Goal: Task Accomplishment & Management: Complete application form

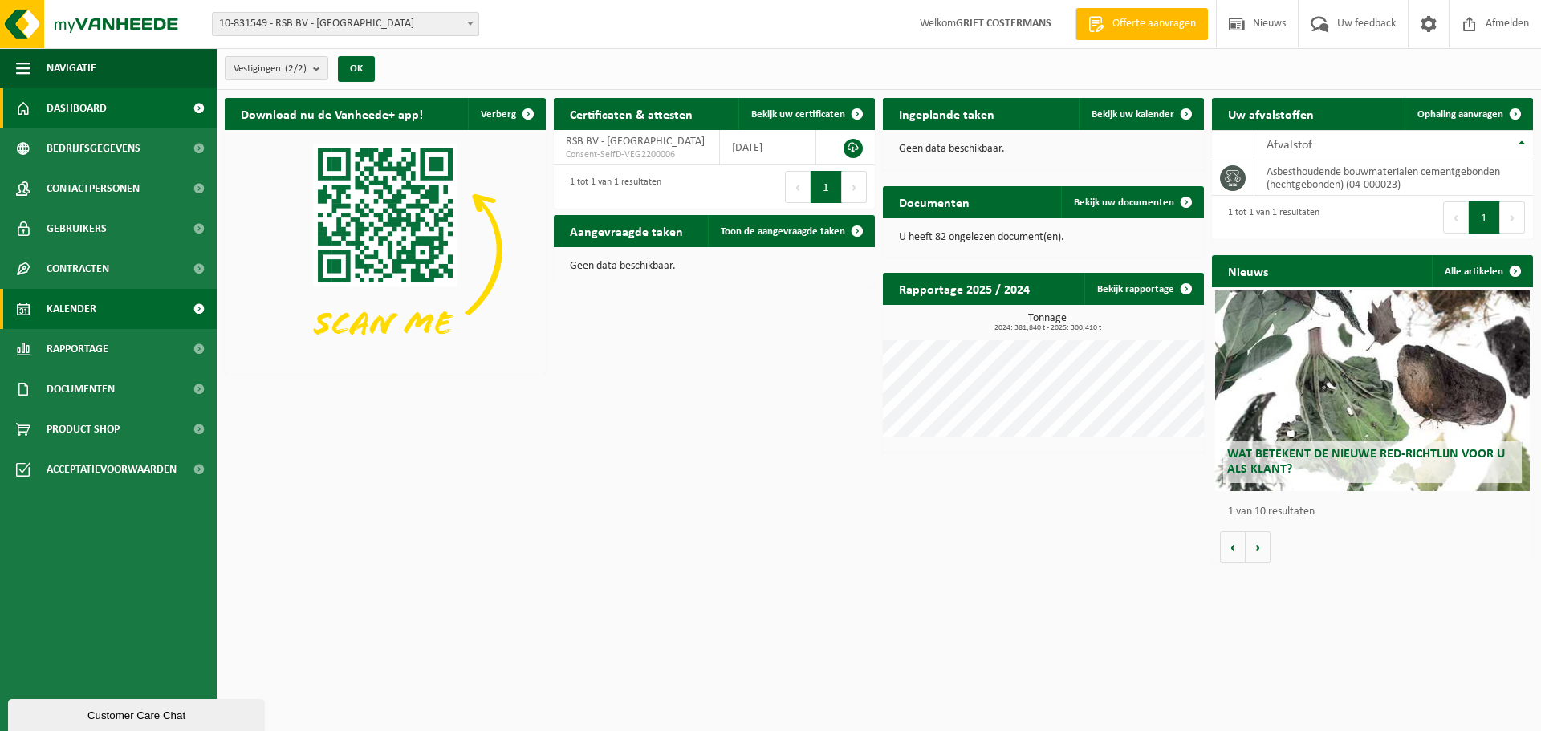
click at [79, 308] on span "Kalender" at bounding box center [72, 309] width 50 height 40
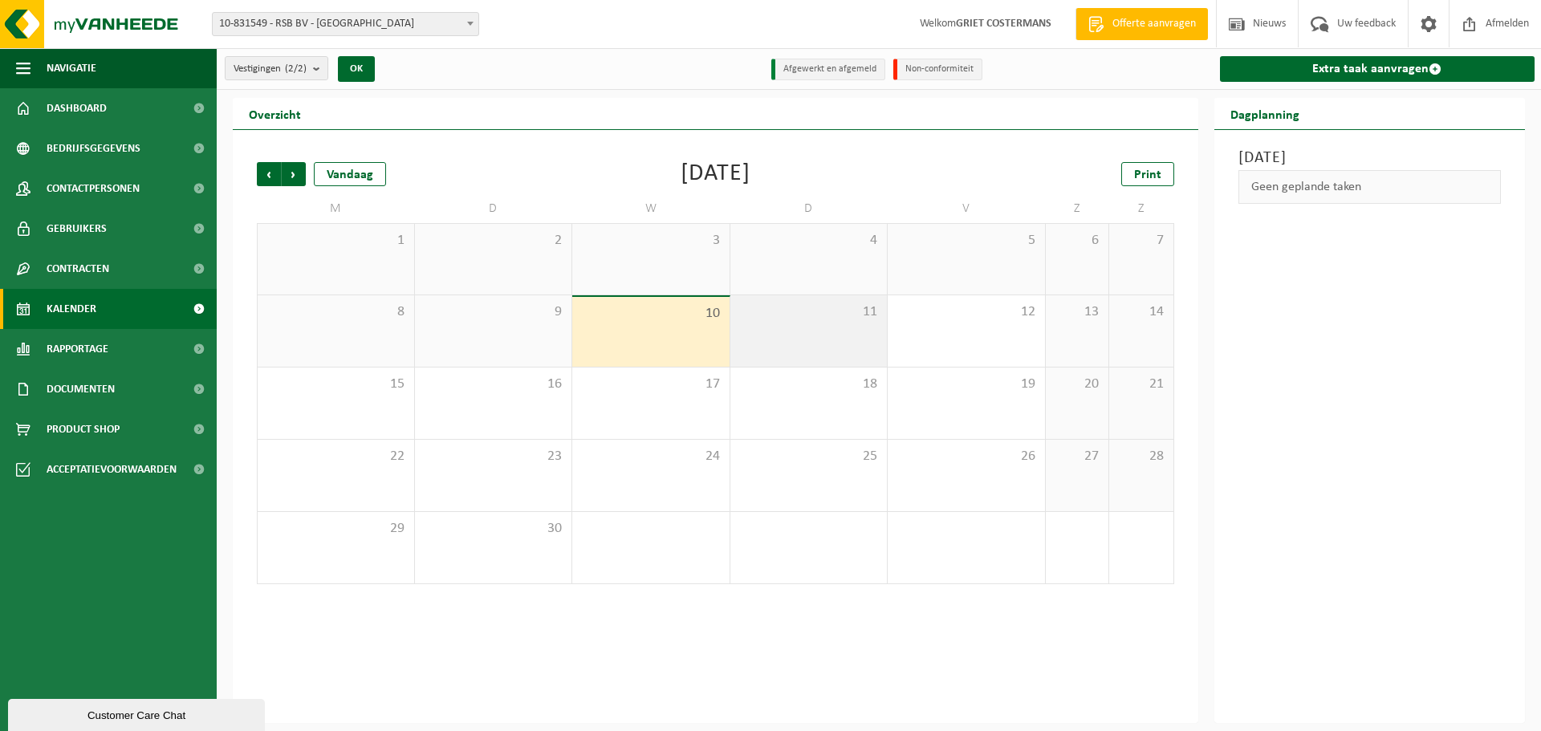
click at [812, 340] on div "11" at bounding box center [808, 330] width 157 height 71
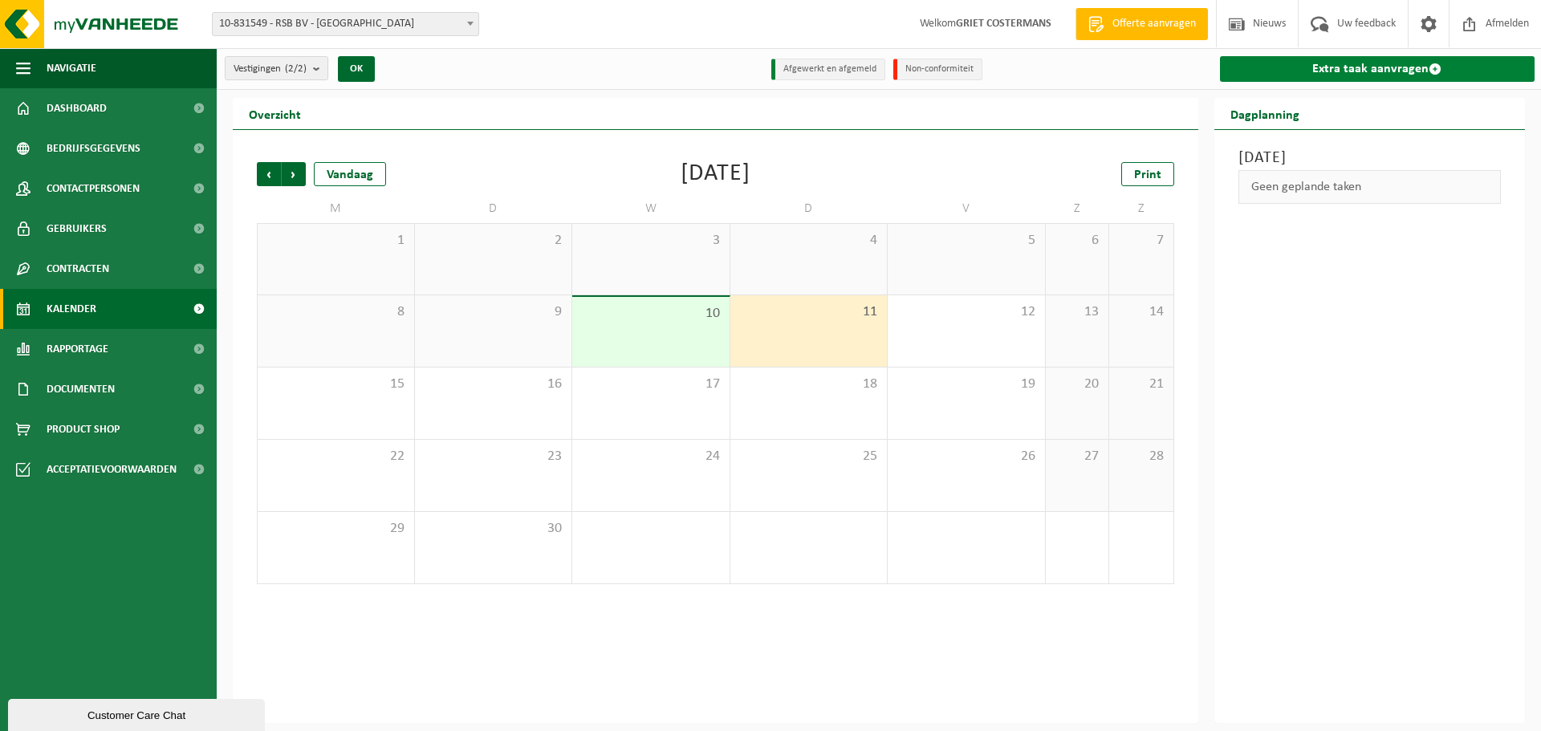
click at [1350, 69] on link "Extra taak aanvragen" at bounding box center [1377, 69] width 315 height 26
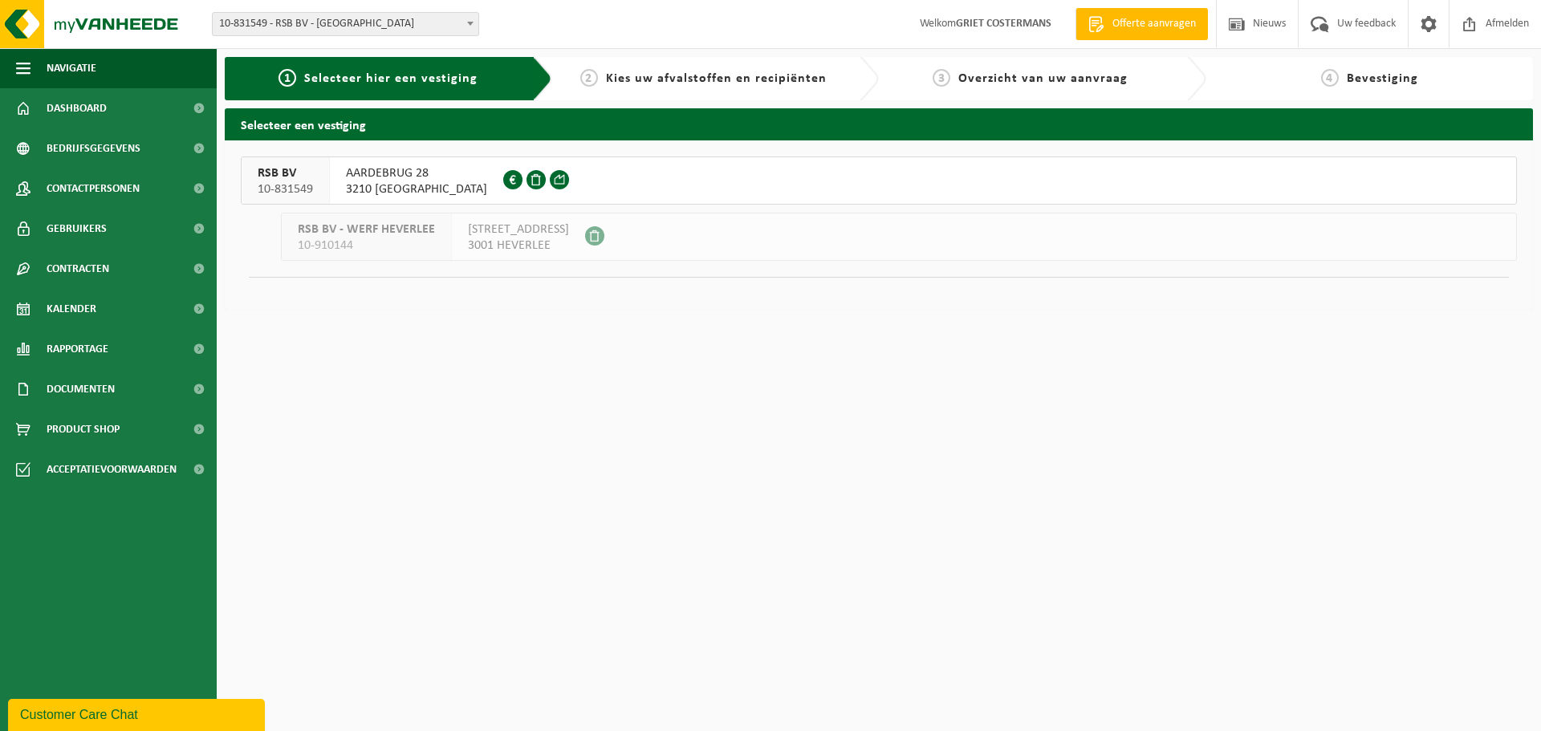
click at [370, 178] on span "AARDEBRUG 28" at bounding box center [416, 173] width 141 height 16
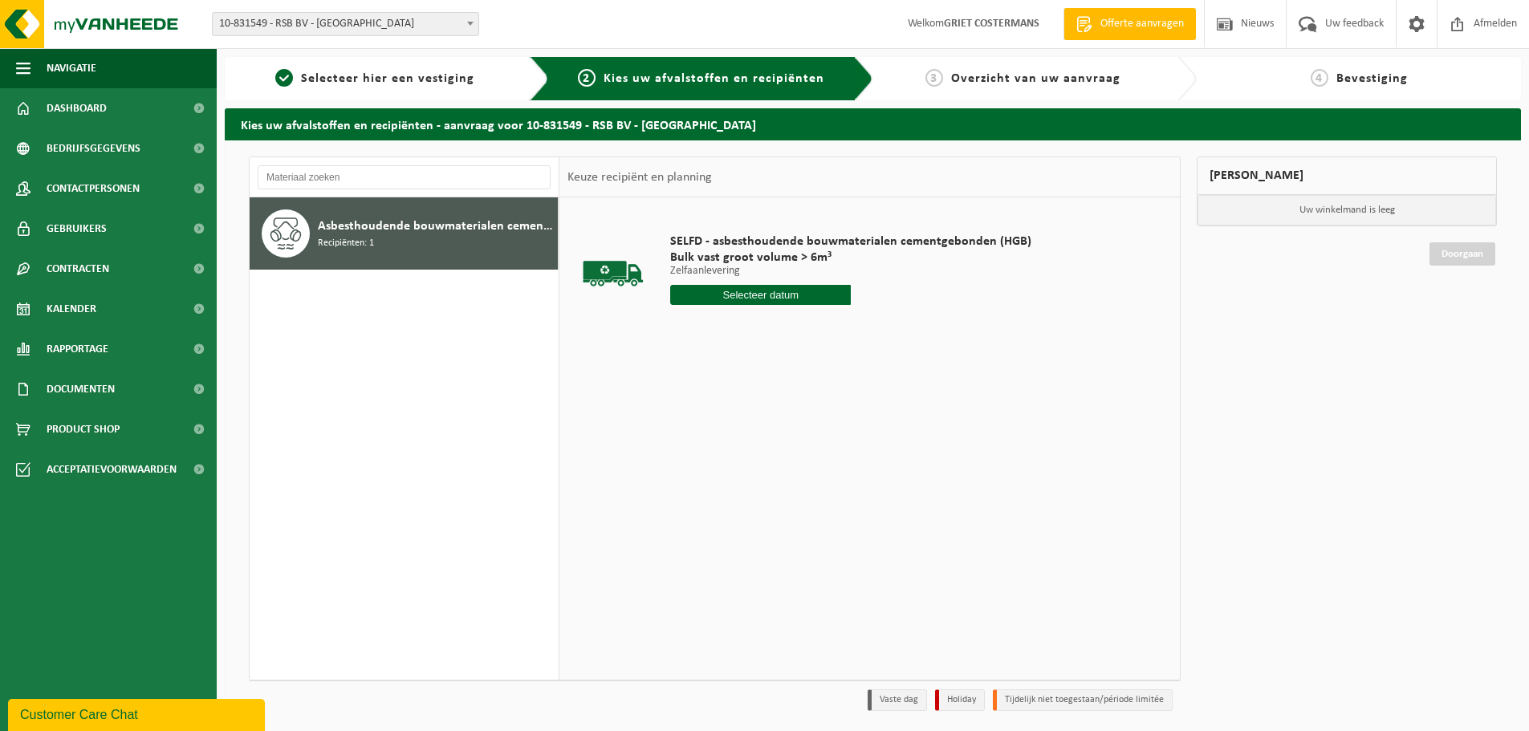
click at [768, 297] on input "text" at bounding box center [760, 295] width 181 height 20
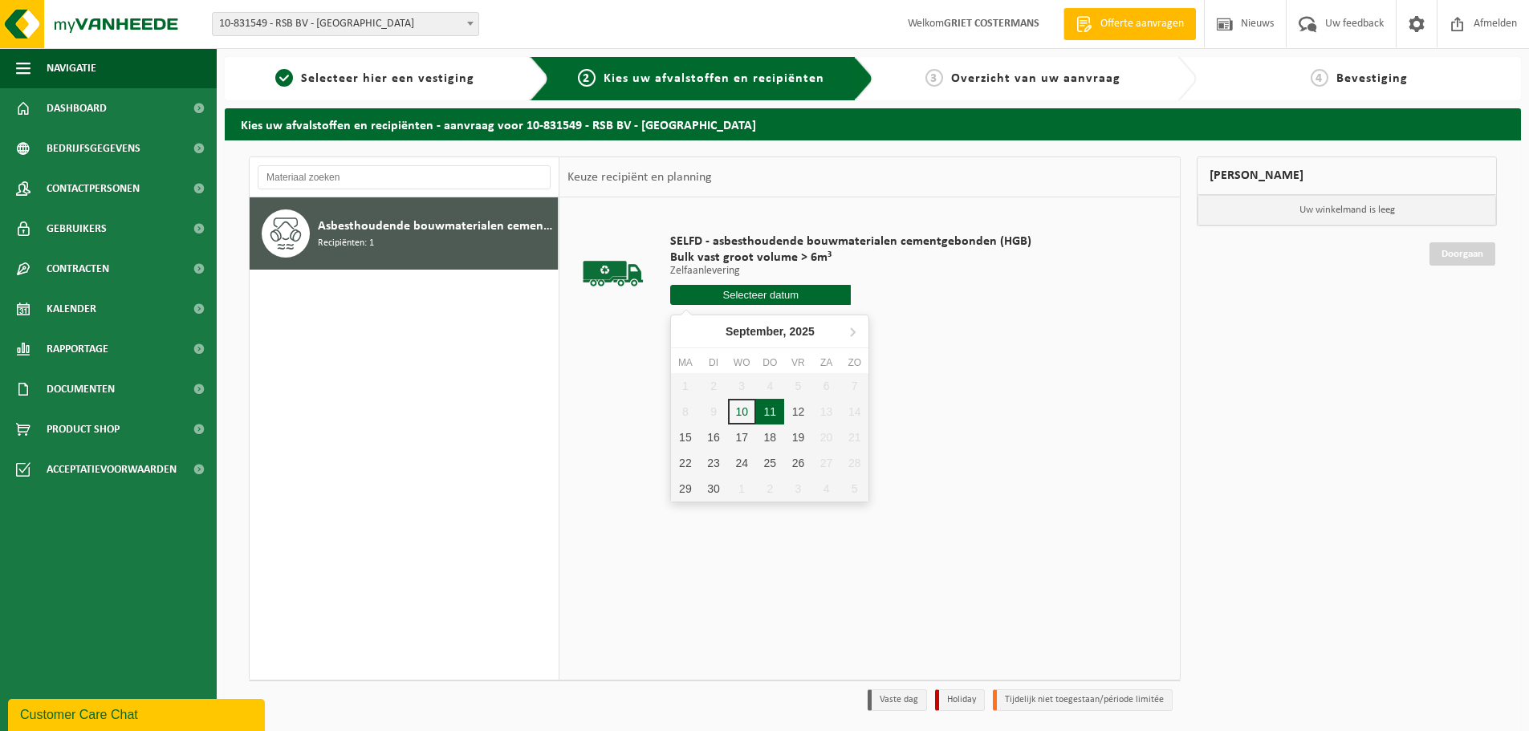
click at [772, 416] on div "11" at bounding box center [770, 412] width 28 height 26
type input "Van [DATE]"
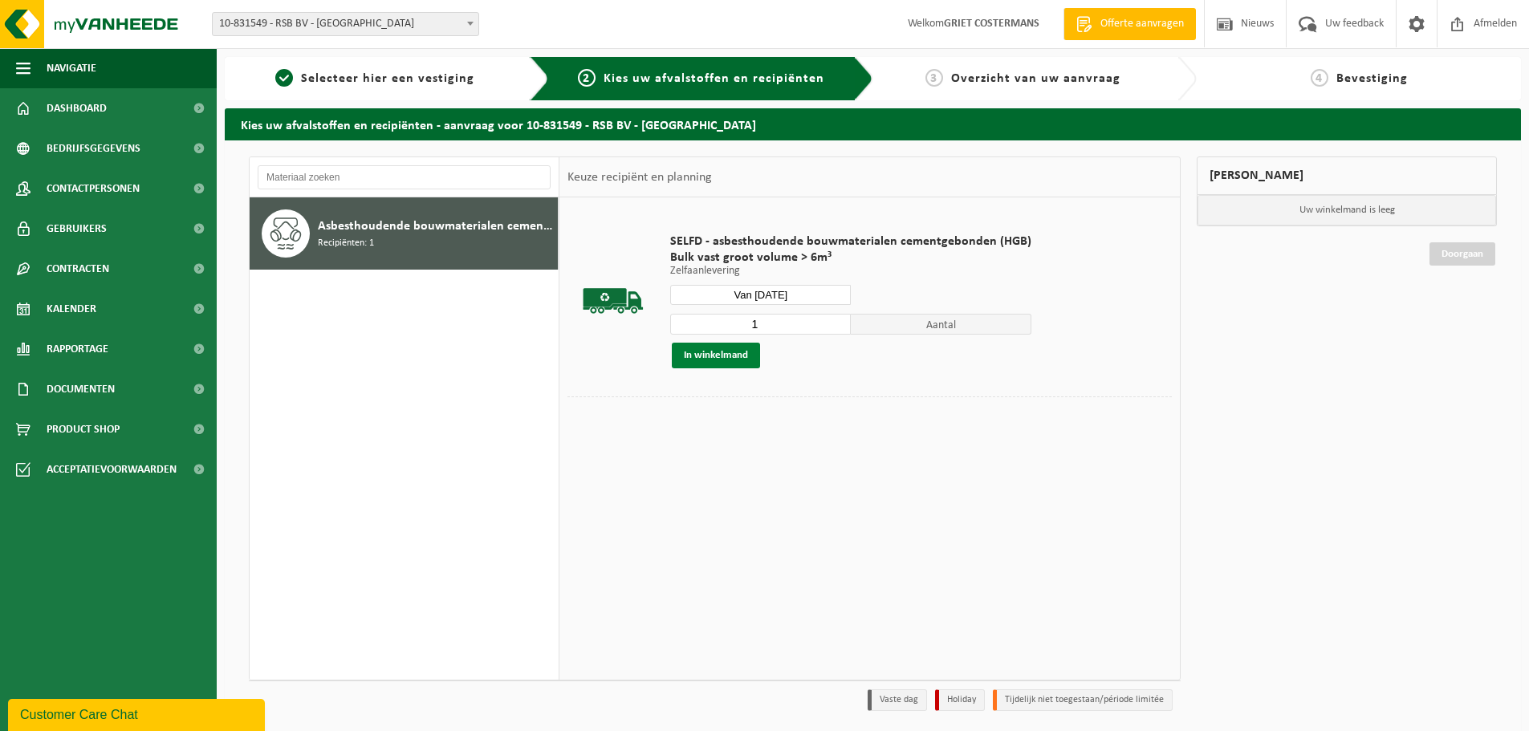
click at [714, 356] on button "In winkelmand" at bounding box center [716, 356] width 88 height 26
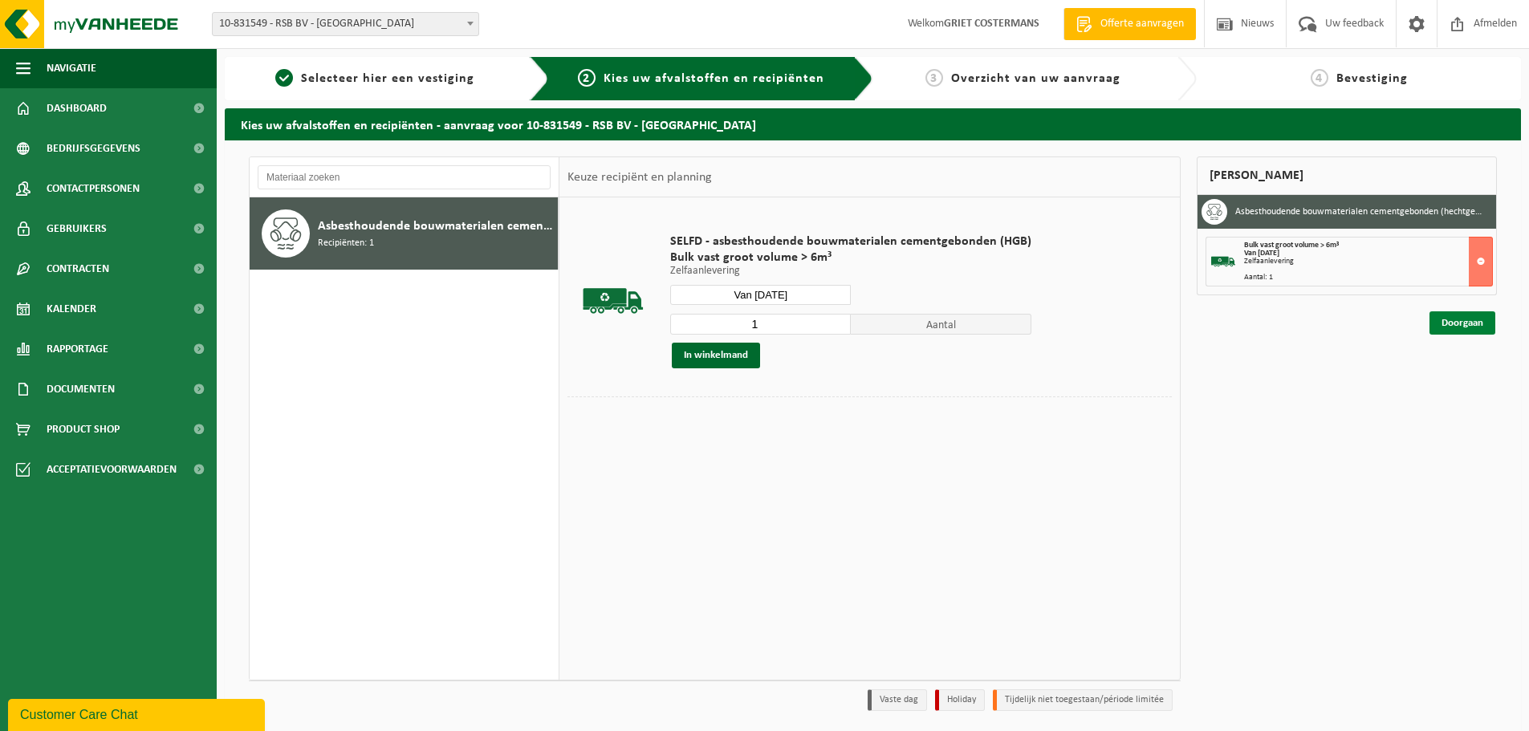
click at [1466, 323] on link "Doorgaan" at bounding box center [1463, 322] width 66 height 23
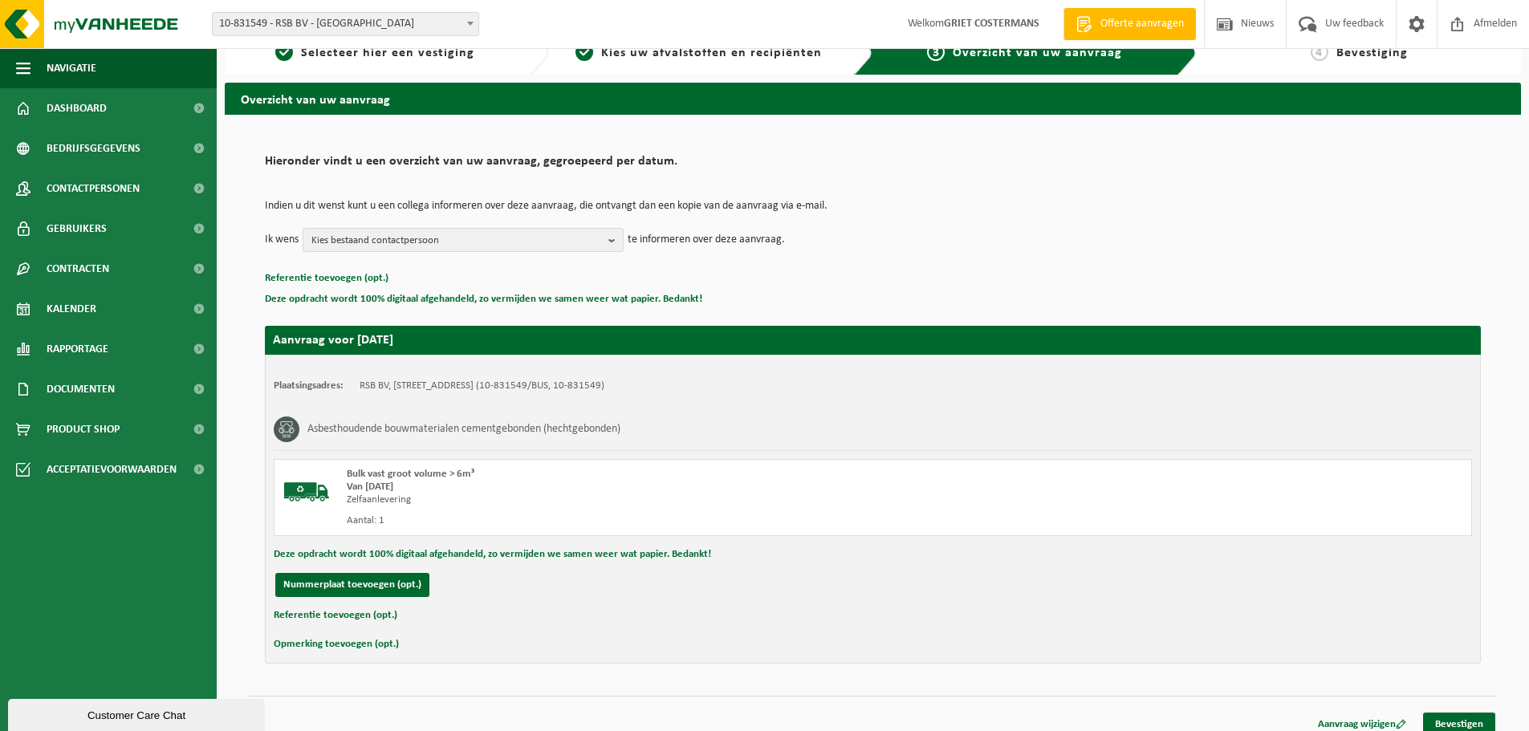
scroll to position [39, 0]
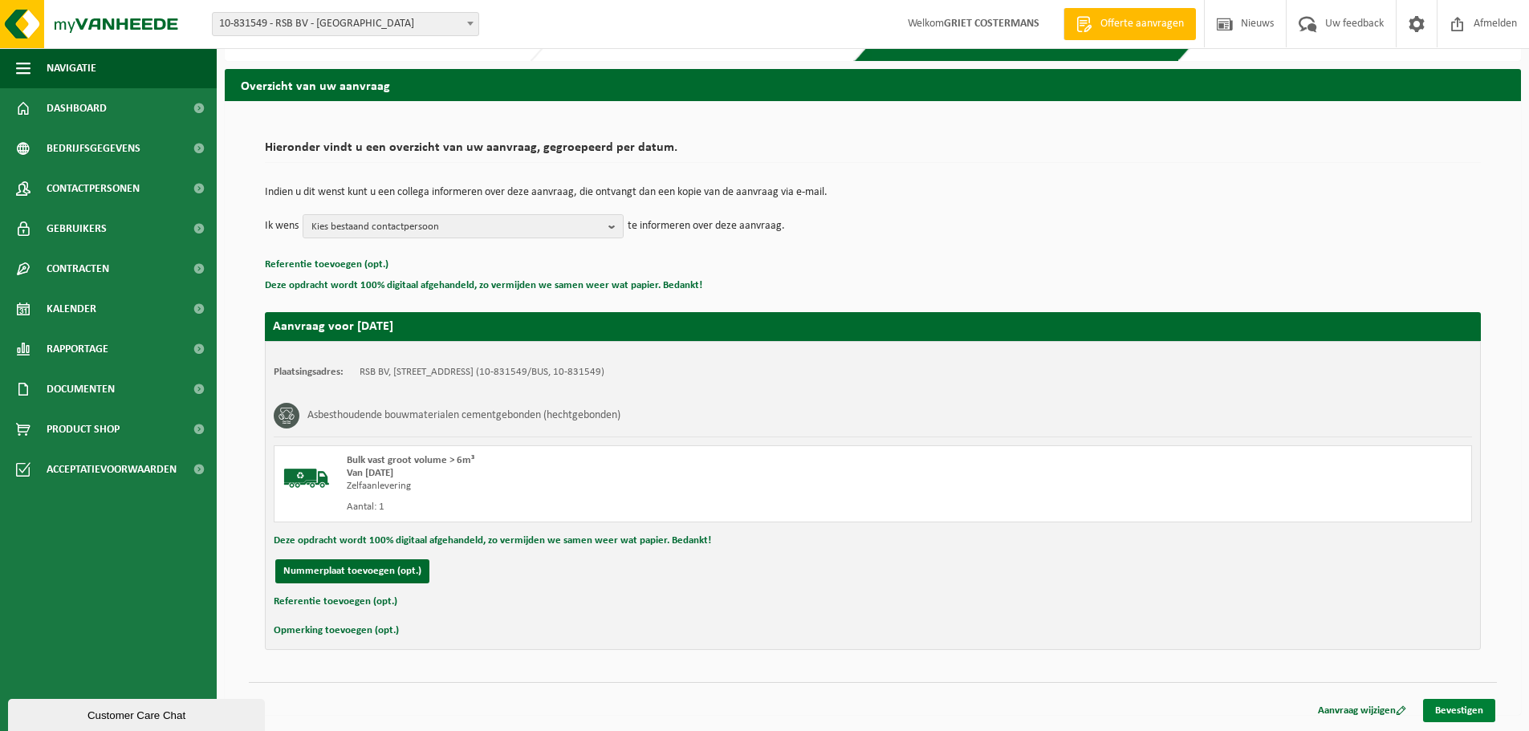
click at [1468, 713] on link "Bevestigen" at bounding box center [1459, 710] width 72 height 23
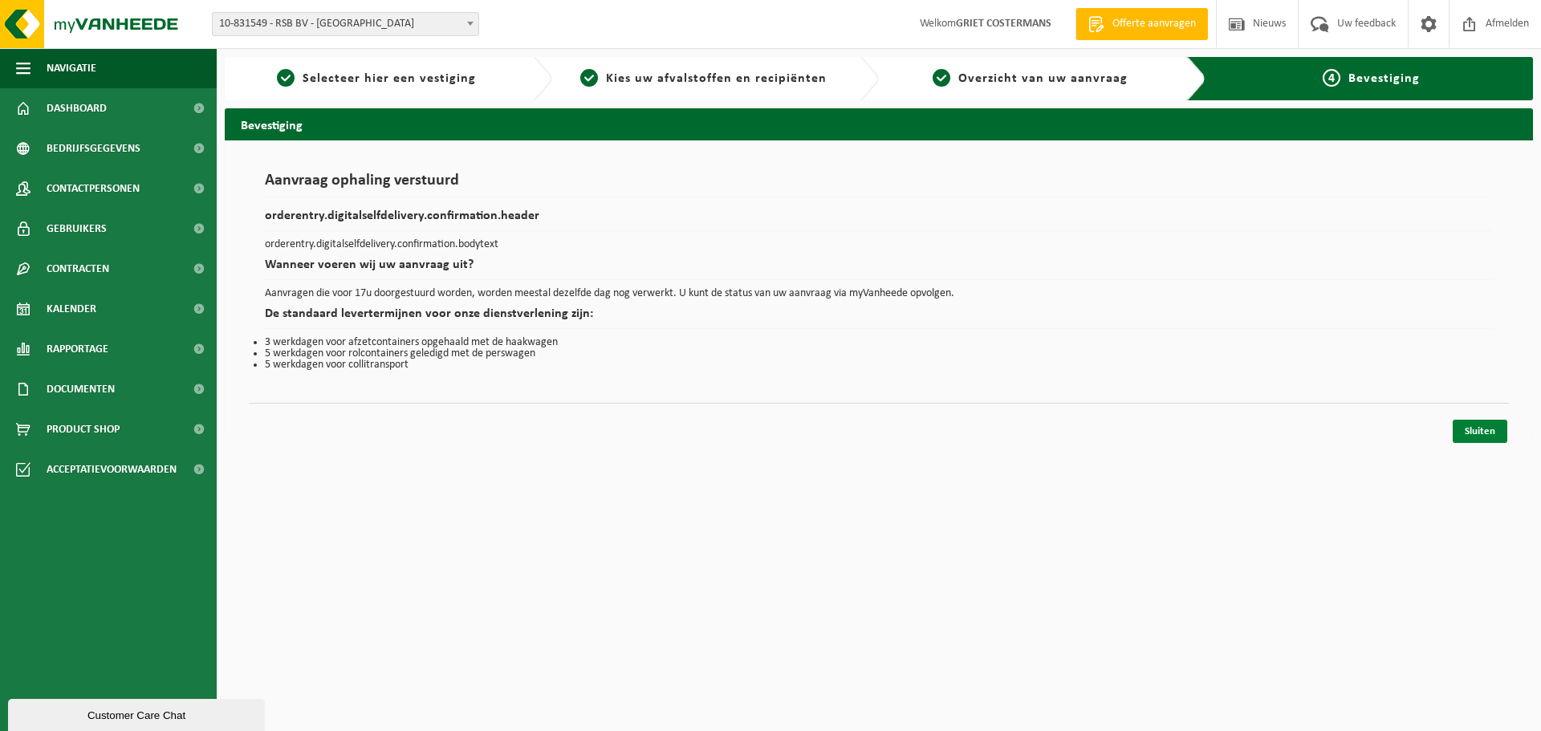
click at [1468, 428] on link "Sluiten" at bounding box center [1480, 431] width 55 height 23
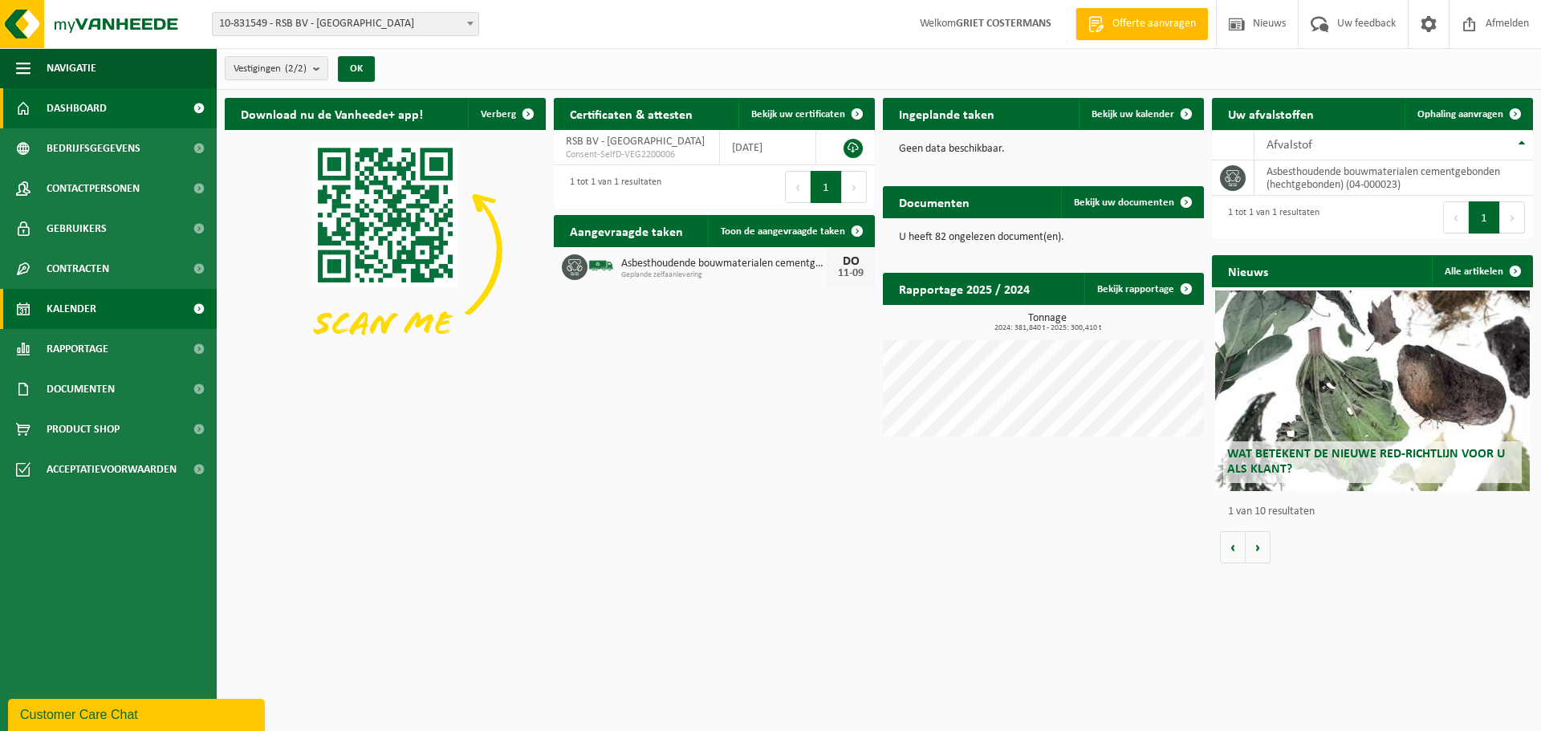
click at [71, 308] on span "Kalender" at bounding box center [72, 309] width 50 height 40
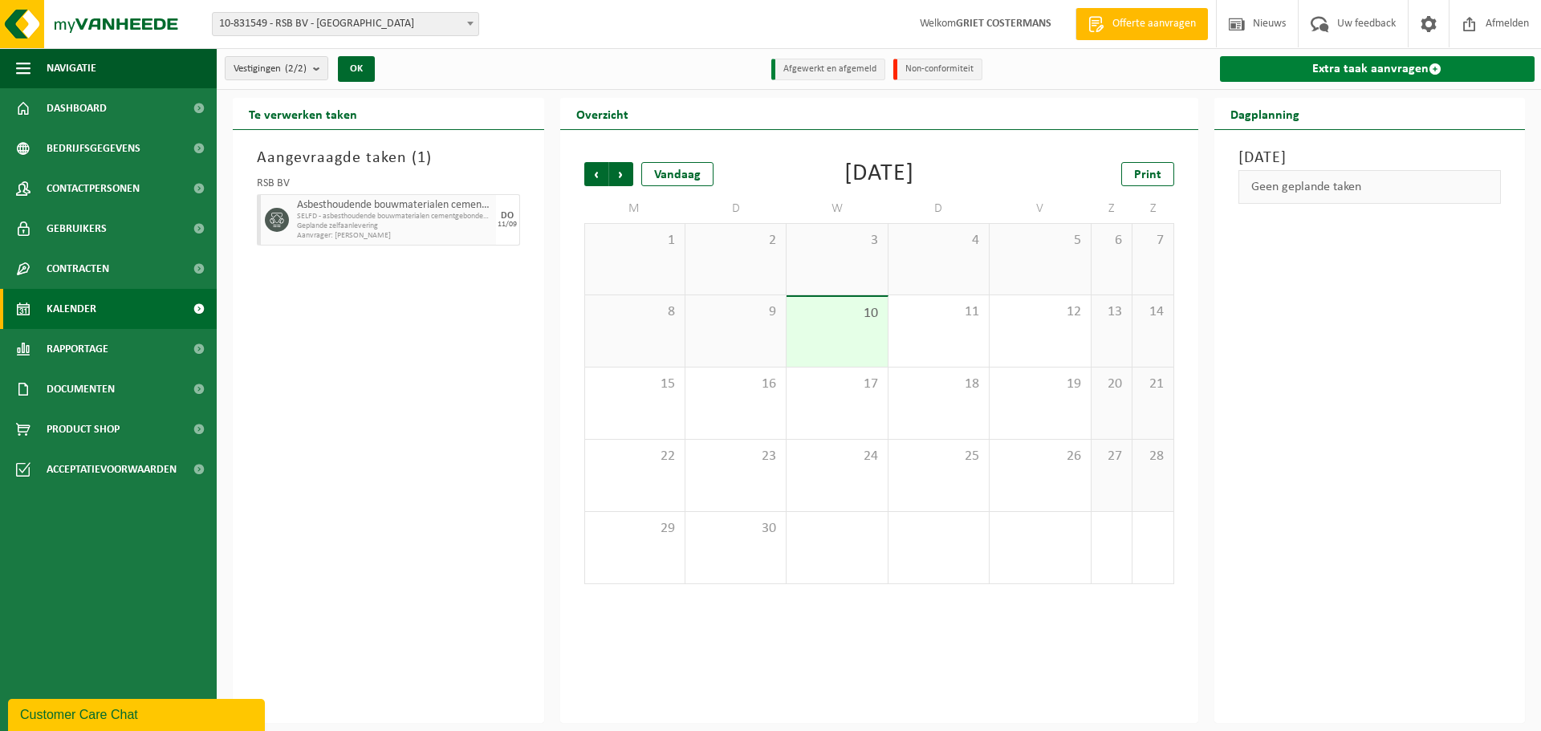
click at [1308, 69] on link "Extra taak aanvragen" at bounding box center [1377, 69] width 315 height 26
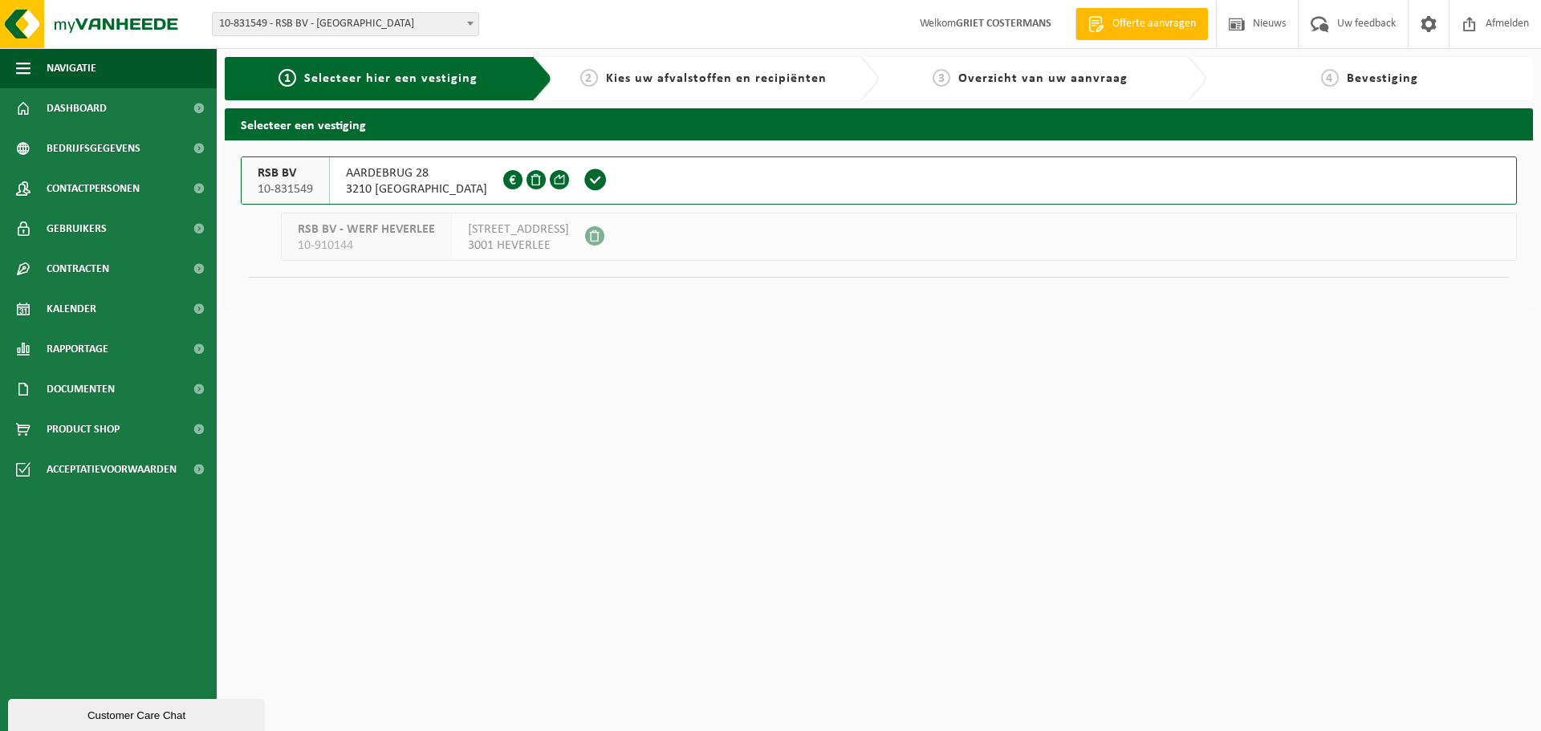
click at [377, 176] on span "AARDEBRUG 28" at bounding box center [416, 173] width 141 height 16
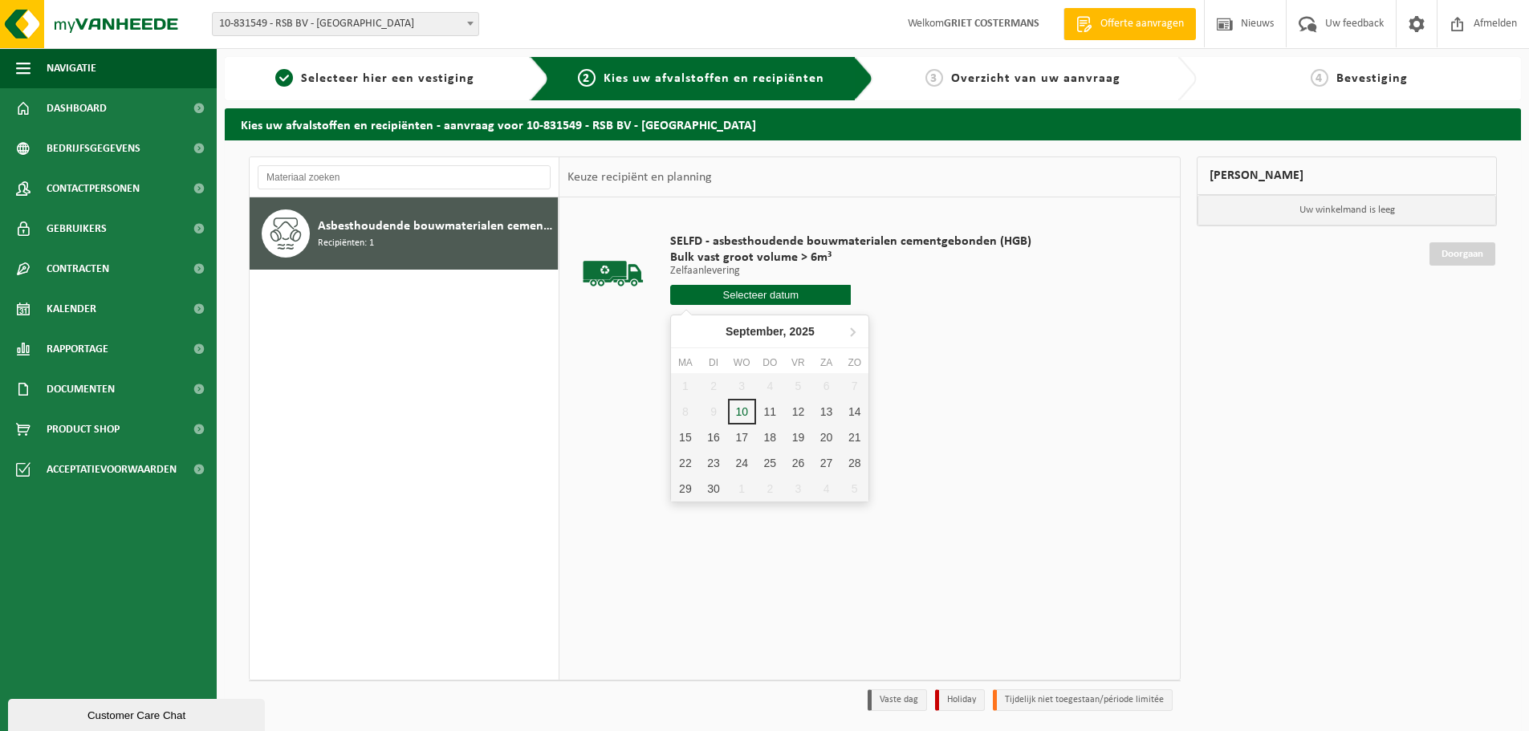
click at [774, 295] on input "text" at bounding box center [760, 295] width 181 height 20
click at [769, 410] on div "11" at bounding box center [770, 412] width 28 height 26
type input "Van 2025-09-11"
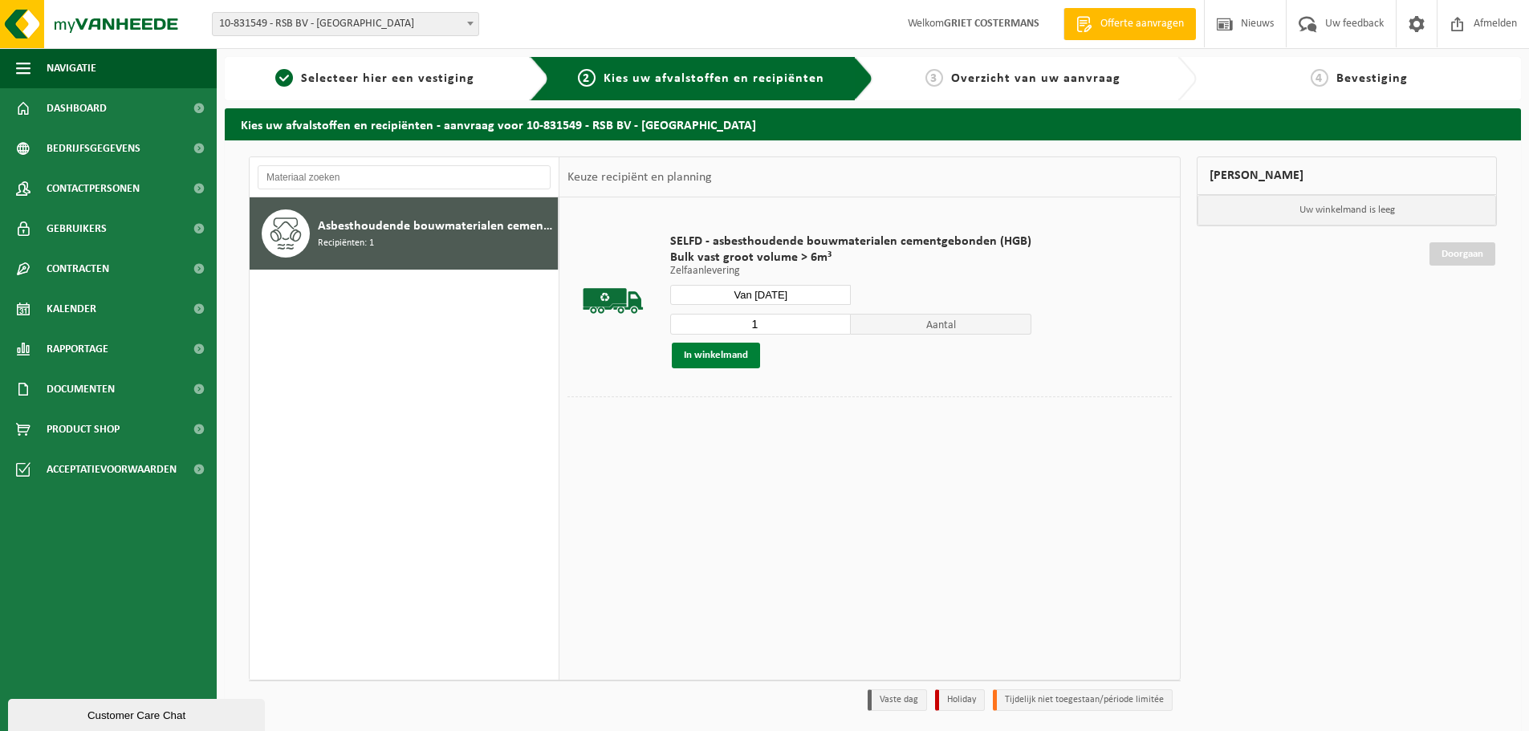
click at [704, 353] on button "In winkelmand" at bounding box center [716, 356] width 88 height 26
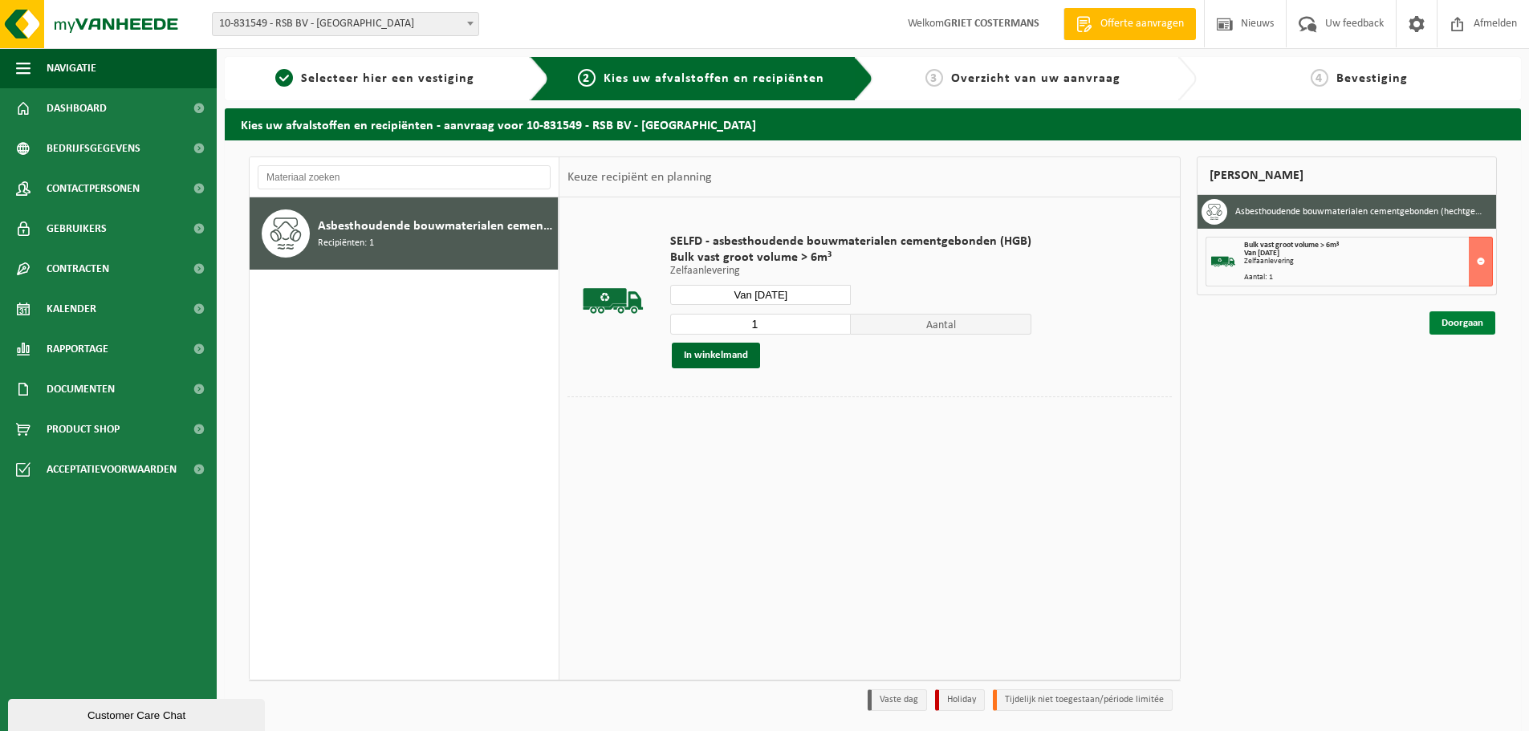
click at [1444, 326] on link "Doorgaan" at bounding box center [1463, 322] width 66 height 23
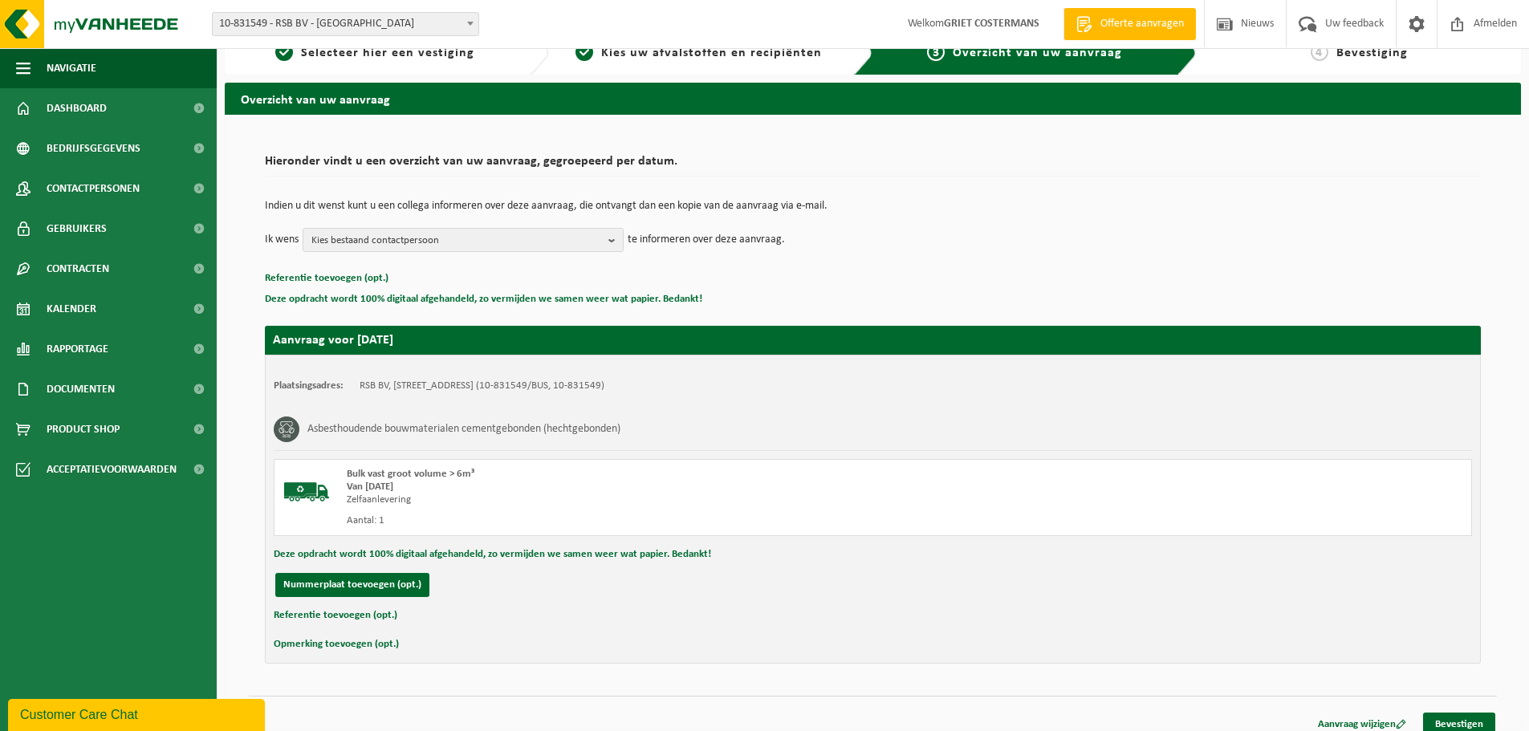
scroll to position [39, 0]
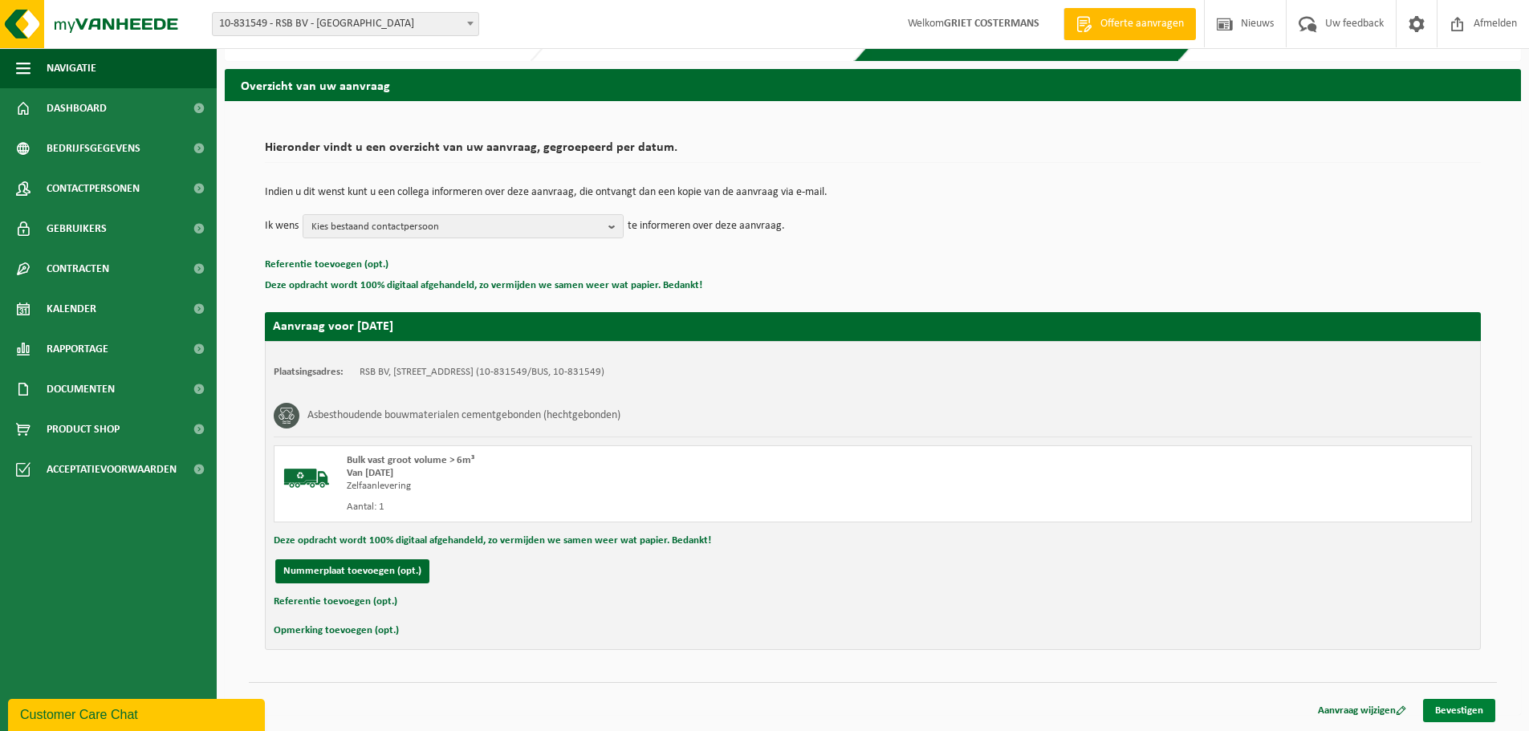
click at [1460, 709] on link "Bevestigen" at bounding box center [1459, 710] width 72 height 23
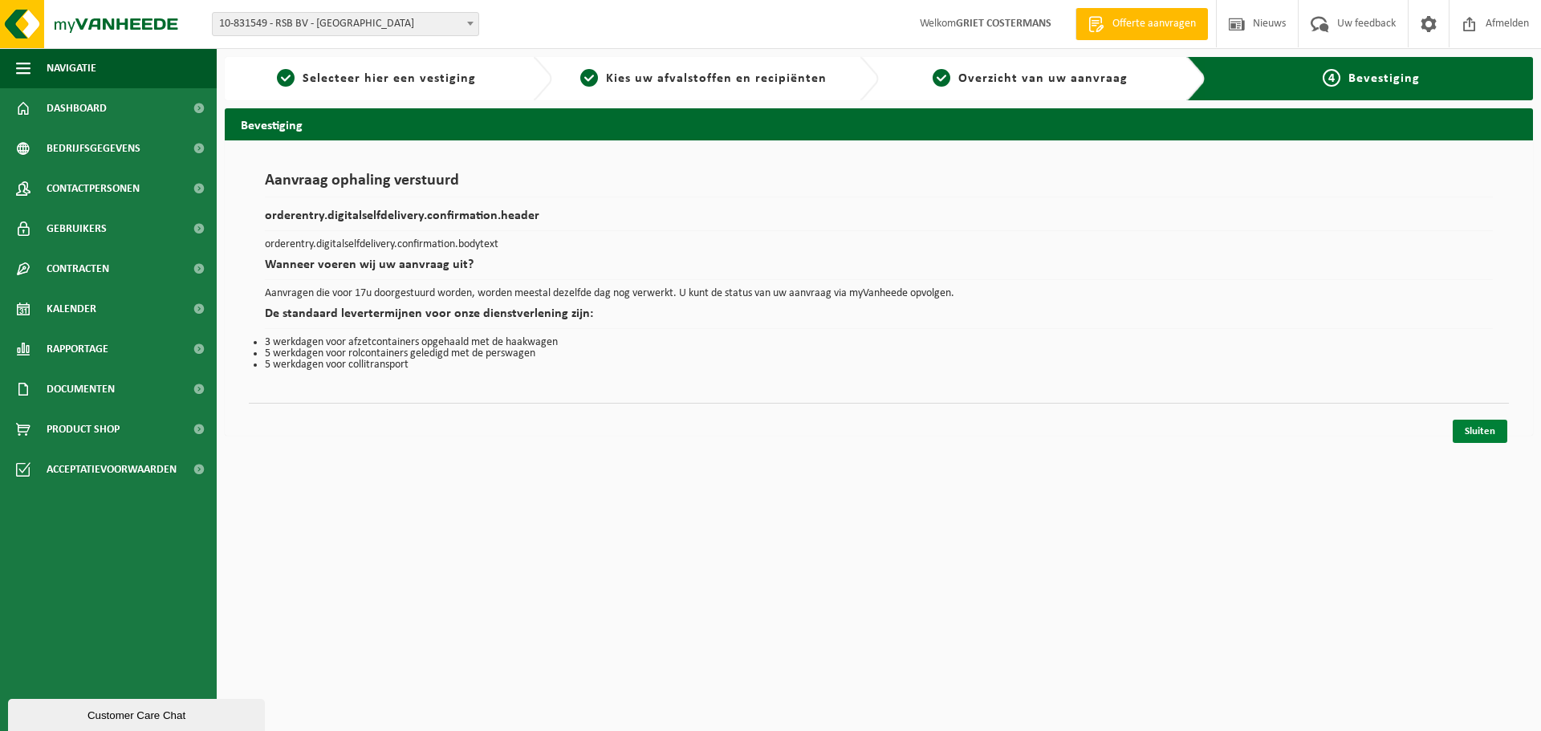
click at [1486, 429] on link "Sluiten" at bounding box center [1480, 431] width 55 height 23
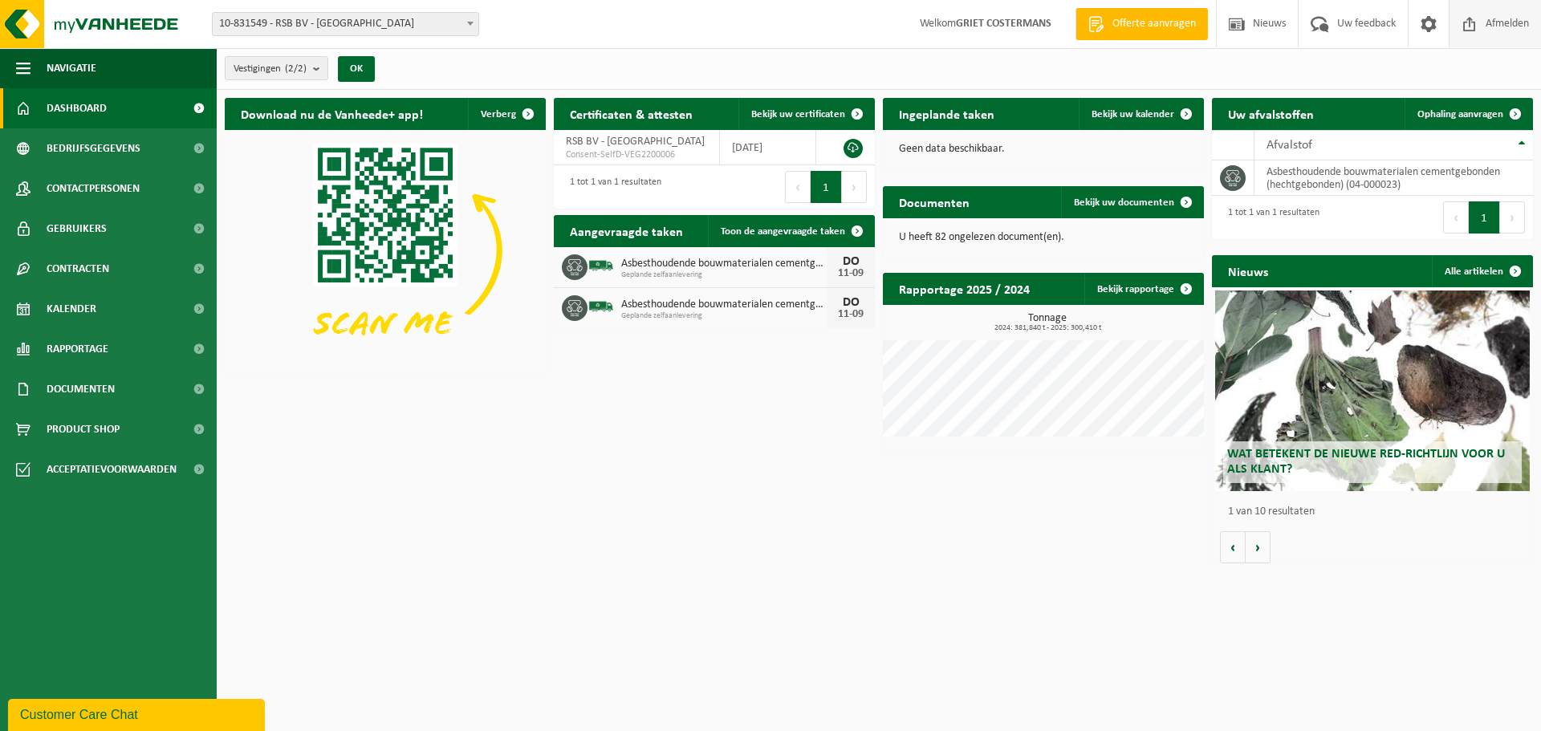
drag, startPoint x: 1495, startPoint y: 22, endPoint x: 1480, endPoint y: 39, distance: 22.8
click at [1495, 22] on span "Afmelden" at bounding box center [1507, 23] width 51 height 47
